Goal: Complete application form

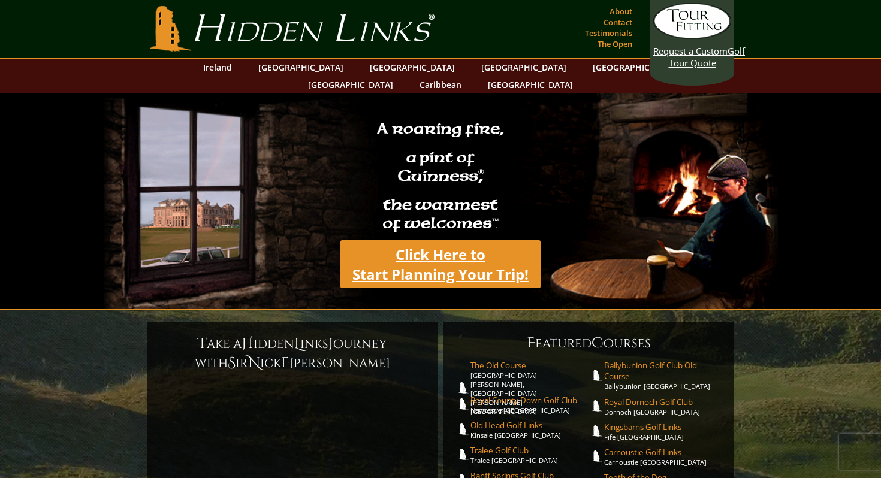
click at [447, 256] on link "Click Here to Start Planning Your Trip!" at bounding box center [440, 264] width 200 height 48
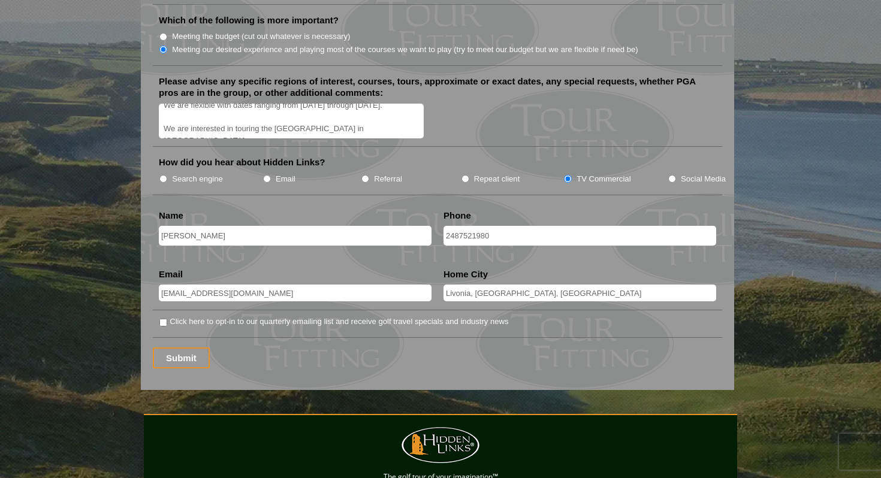
scroll to position [1482, 0]
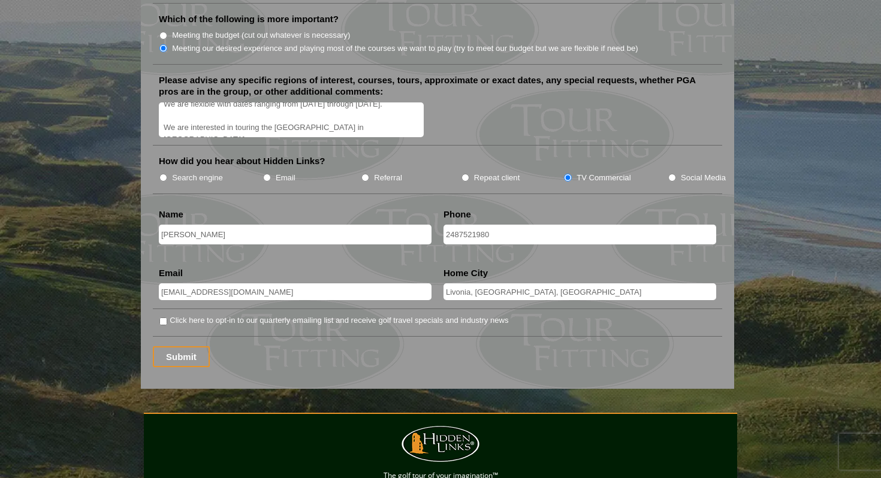
drag, startPoint x: 484, startPoint y: 277, endPoint x: 630, endPoint y: 277, distance: 146.2
click at [630, 283] on input "Livonia, MI, United States of America" at bounding box center [579, 291] width 273 height 17
type input "Livonia"
click at [178, 346] on input "Submit" at bounding box center [181, 356] width 57 height 21
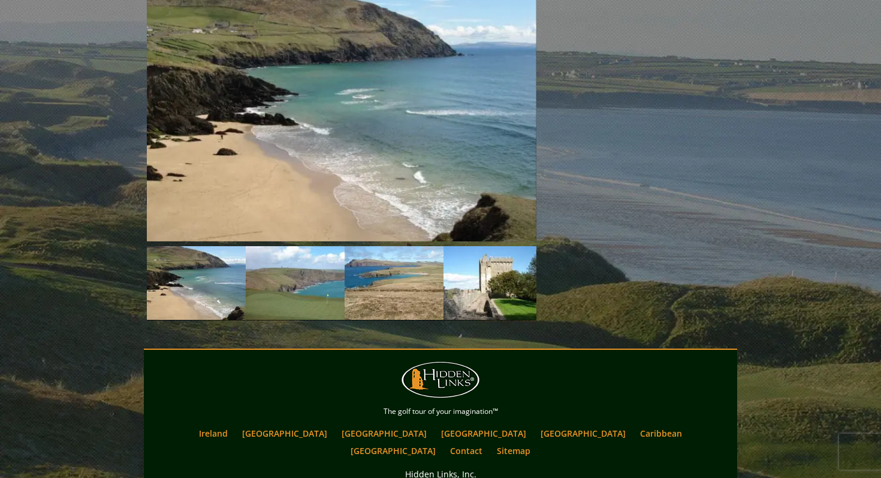
scroll to position [1446, 0]
